Goal: Task Accomplishment & Management: Manage account settings

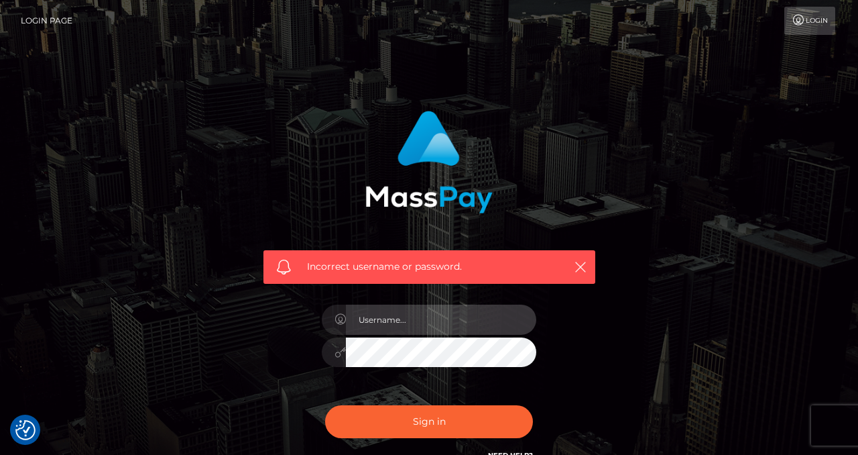
click at [390, 312] on input "text" at bounding box center [441, 319] width 190 height 30
type input "izabela.throne2"
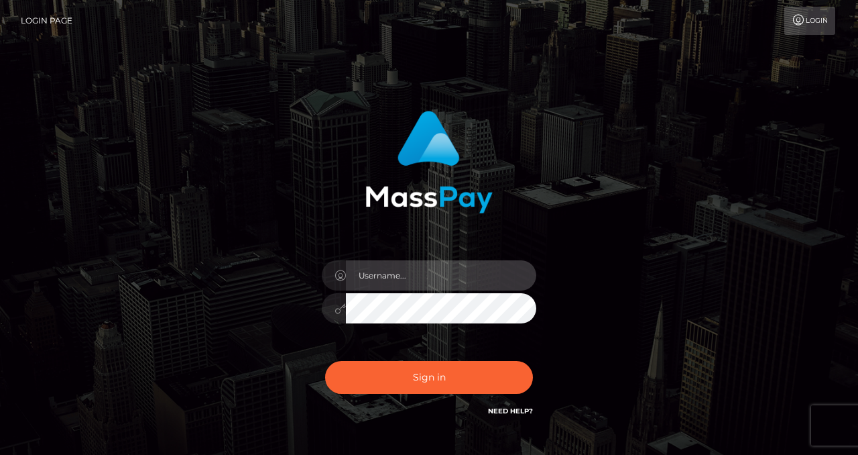
click at [410, 263] on input "text" at bounding box center [441, 275] width 190 height 30
click at [417, 278] on input "text" at bounding box center [441, 275] width 190 height 30
checkbox input "true"
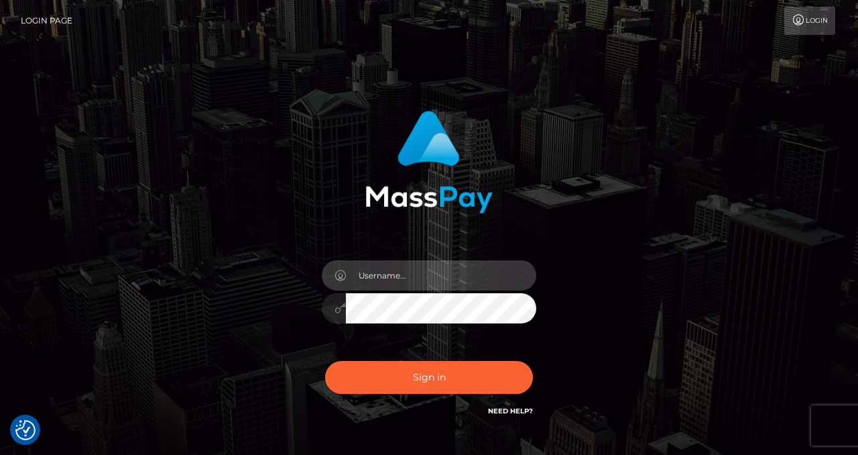
checkbox input "true"
click at [417, 278] on input "text" at bounding box center [441, 275] width 190 height 30
click at [420, 278] on input "text" at bounding box center [441, 275] width 190 height 30
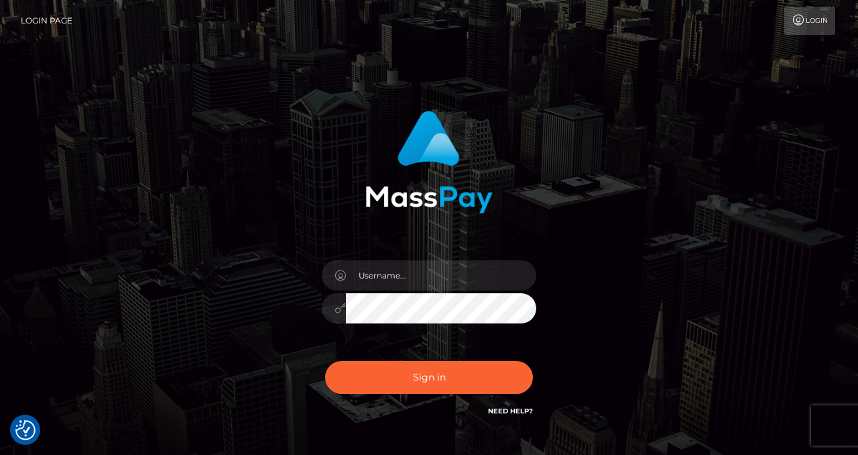
type input "izabela.throne2"
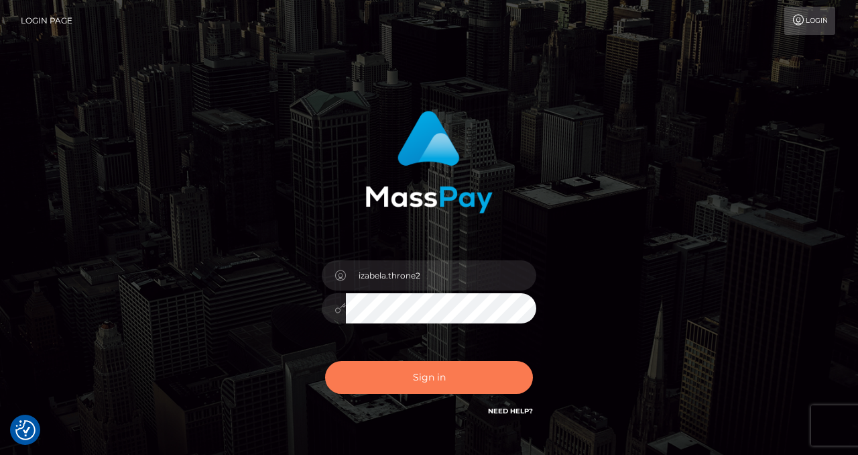
click at [415, 369] on button "Sign in" at bounding box center [429, 377] width 208 height 33
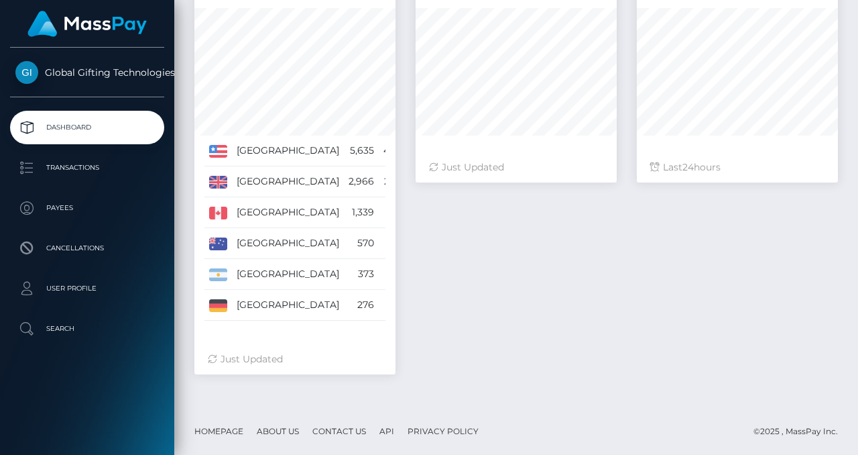
scroll to position [237, 201]
click at [93, 283] on p "User Profile" at bounding box center [86, 288] width 143 height 20
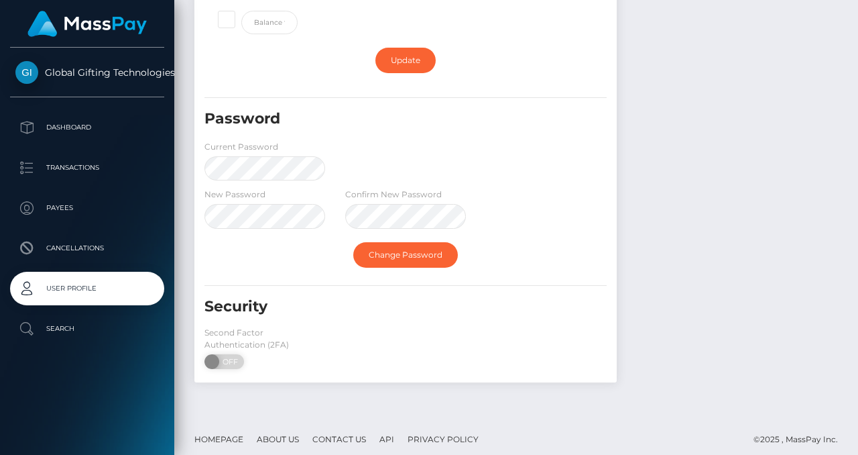
scroll to position [349, 0]
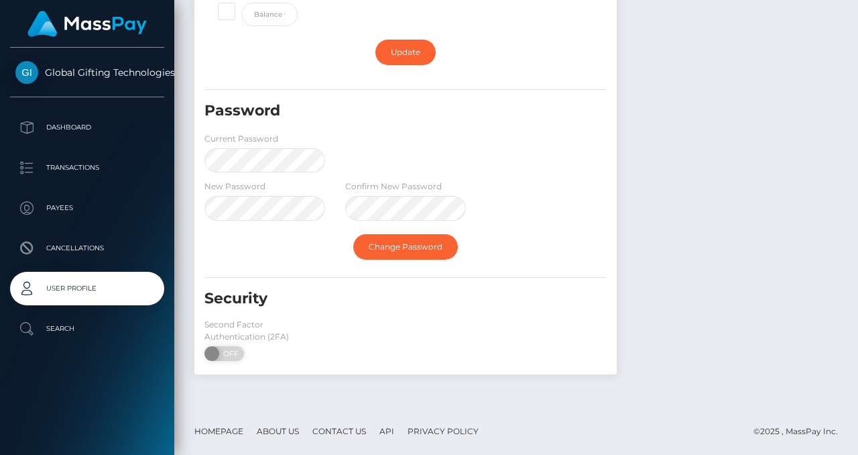
click at [201, 353] on div "Second Factor Authentication (2FA) ON OFF" at bounding box center [264, 342] width 141 height 49
click at [213, 357] on span at bounding box center [213, 353] width 18 height 15
checkbox input "true"
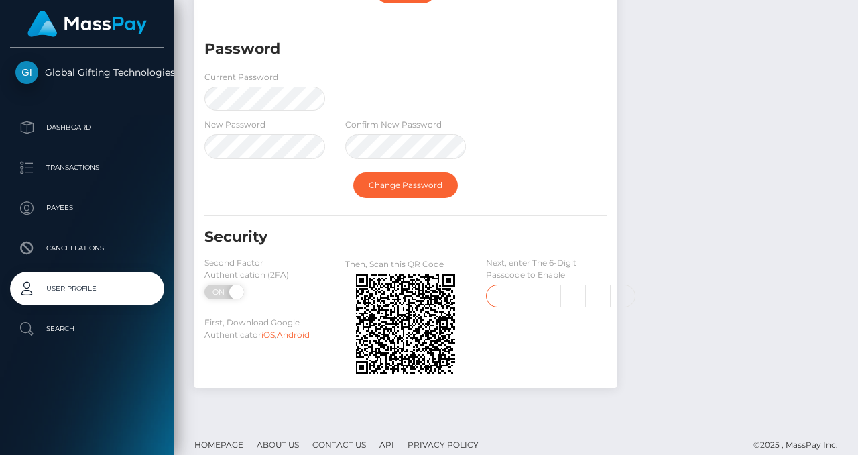
scroll to position [425, 0]
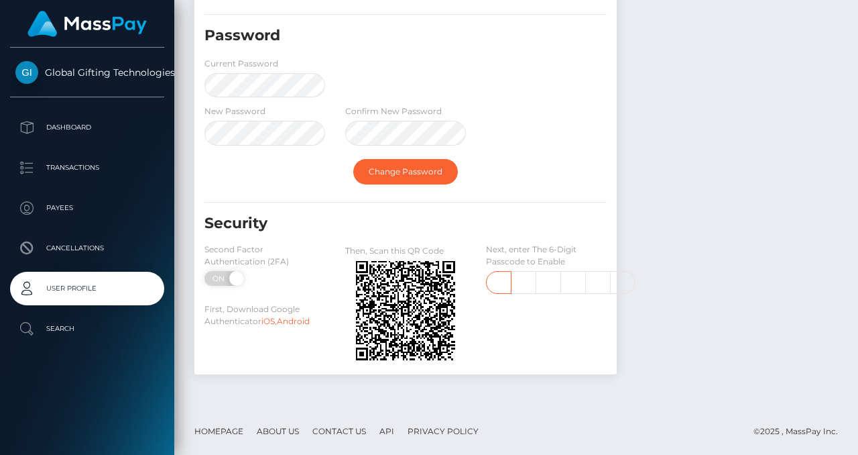
click at [499, 287] on input "text" at bounding box center [498, 282] width 25 height 23
click at [522, 276] on input "text" at bounding box center [524, 282] width 25 height 23
click at [489, 286] on input "text" at bounding box center [498, 282] width 25 height 23
type input "9"
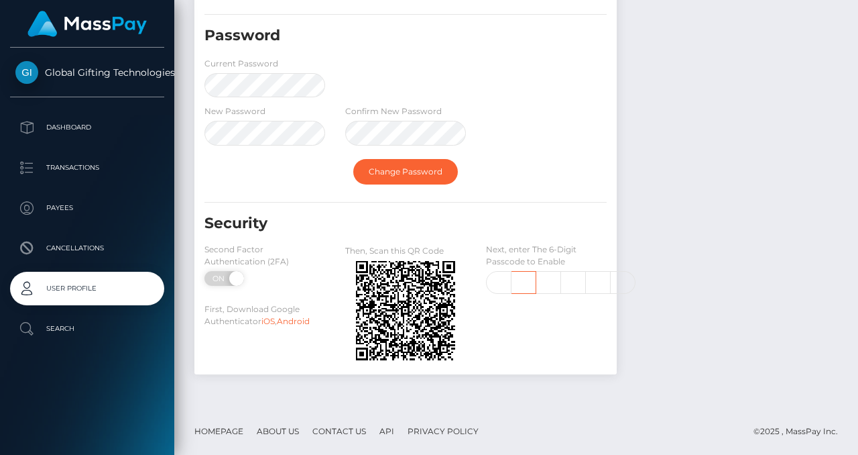
type input "9"
type input "5"
type input "1"
type input "3"
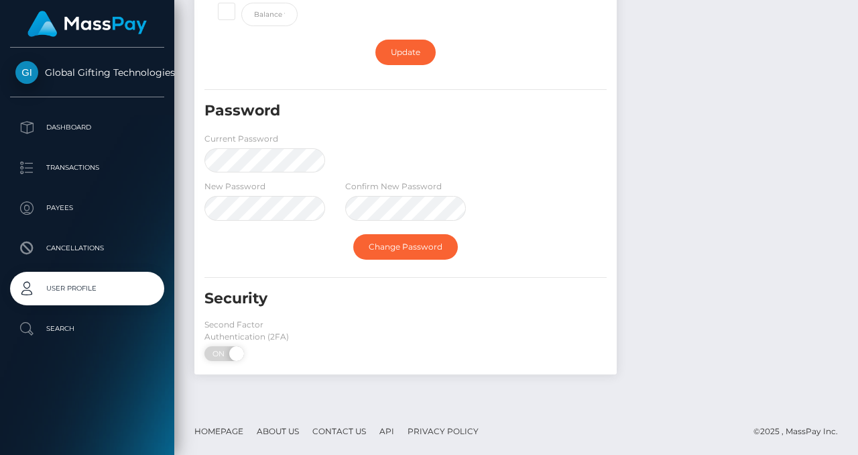
scroll to position [349, 0]
click at [314, 350] on div "Second Factor Authentication (2FA) ON OFF" at bounding box center [264, 342] width 141 height 49
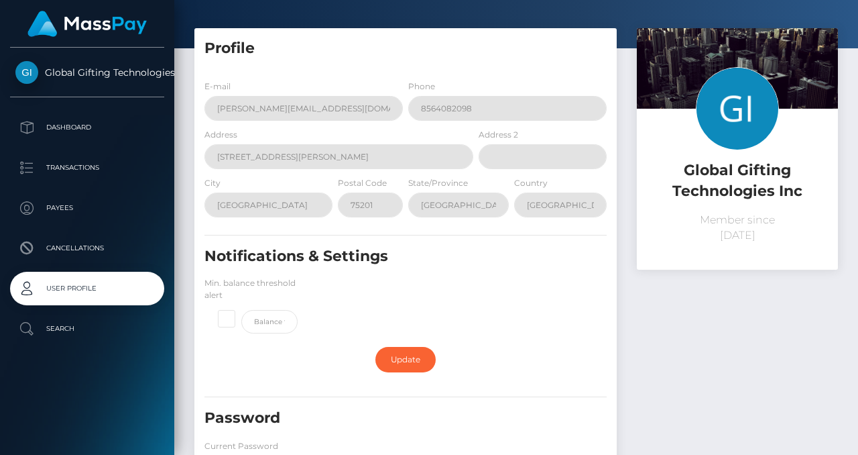
scroll to position [0, 0]
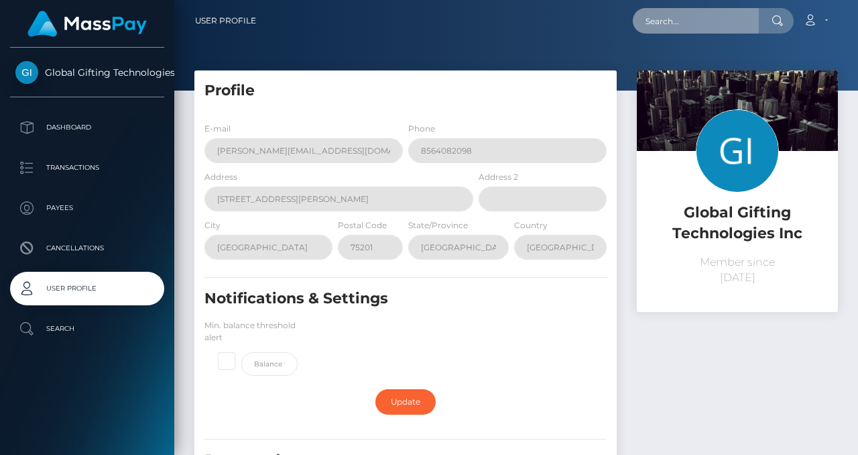
click at [670, 25] on input "text" at bounding box center [696, 20] width 126 height 25
paste input "rikaaprilm@web.de"
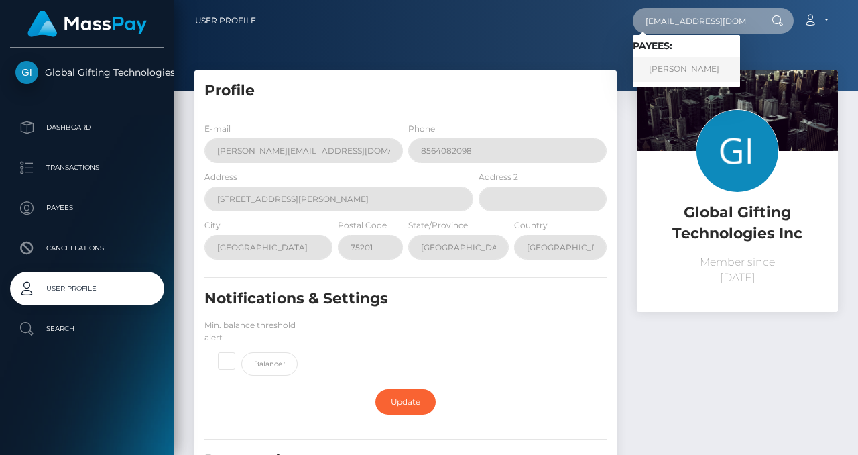
type input "rikaaprilm@web.de"
click at [674, 64] on link "Frederik Maaß" at bounding box center [686, 69] width 107 height 25
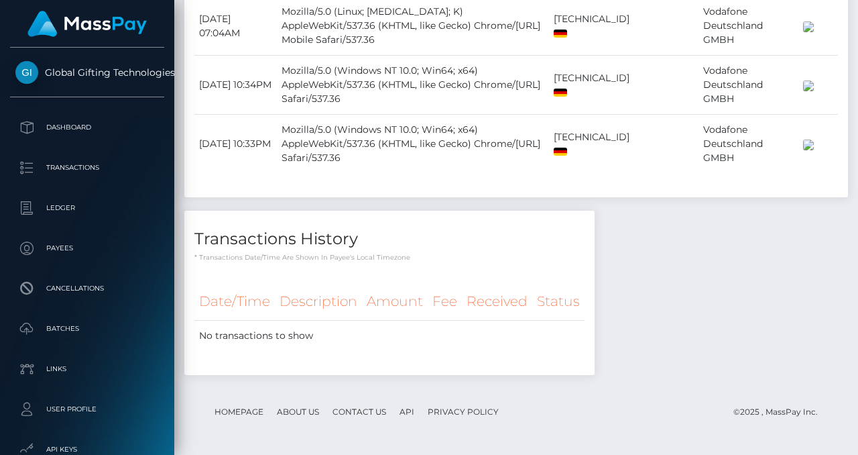
scroll to position [7351, 0]
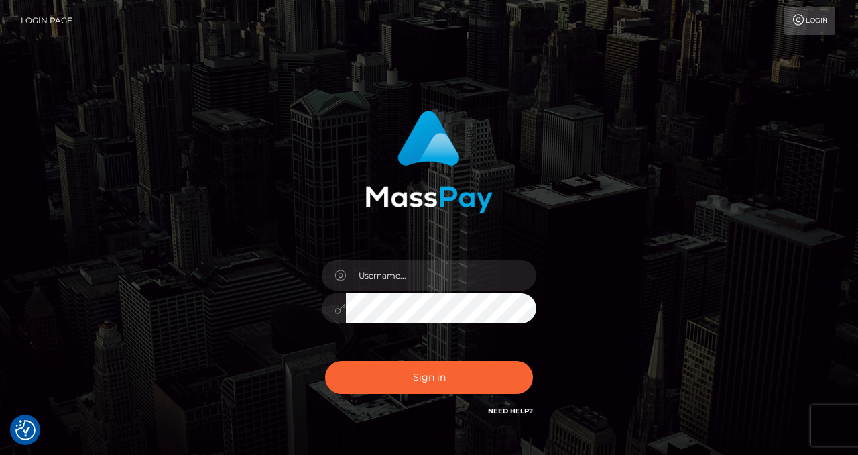
checkbox input "true"
